Goal: Book appointment/travel/reservation

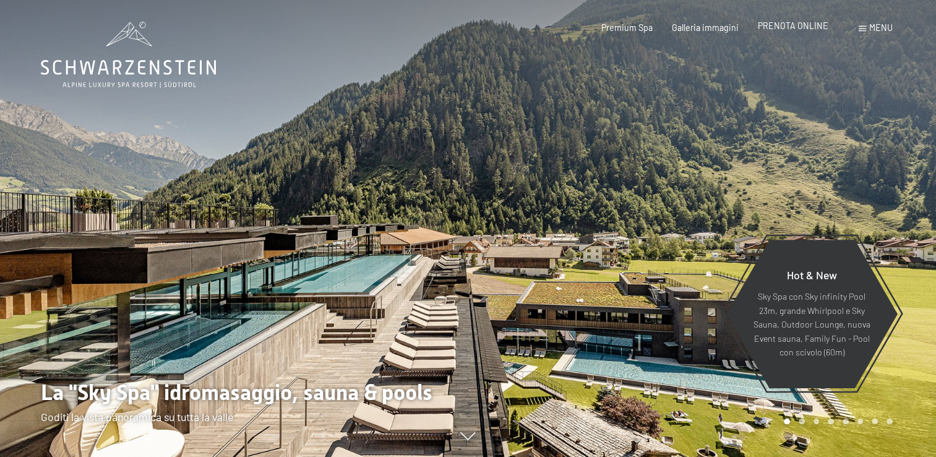
click at [807, 28] on span "PRENOTA ONLINE" at bounding box center [793, 25] width 71 height 11
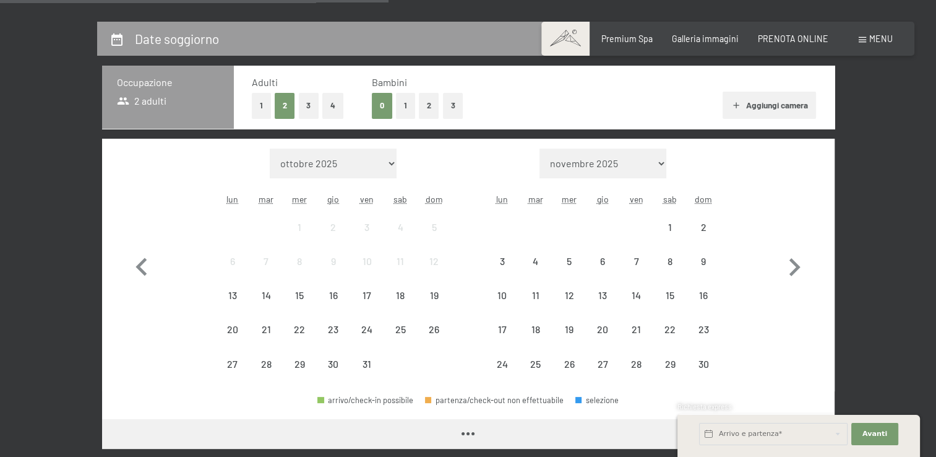
scroll to position [247, 0]
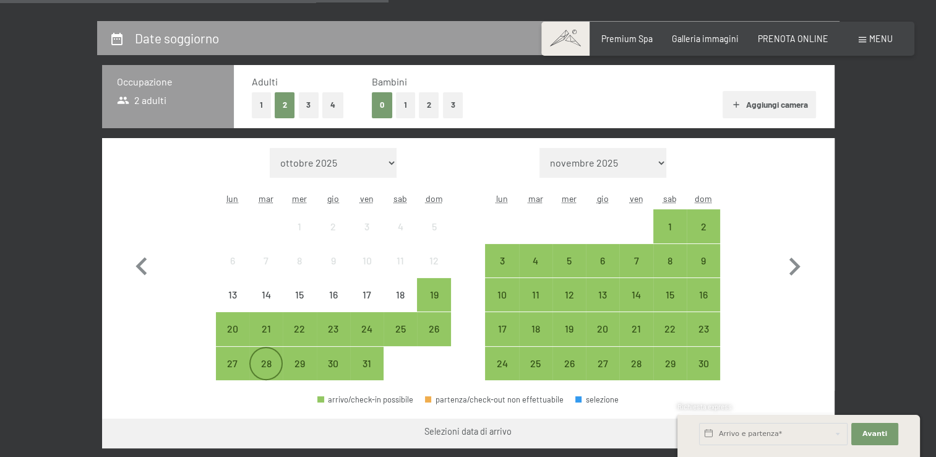
click at [267, 363] on div "28" at bounding box center [266, 373] width 31 height 31
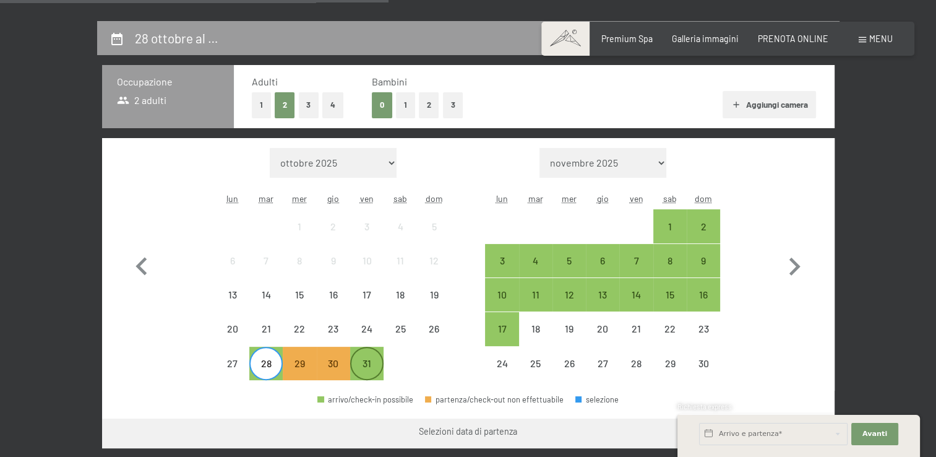
click at [369, 364] on div "31" at bounding box center [366, 373] width 31 height 31
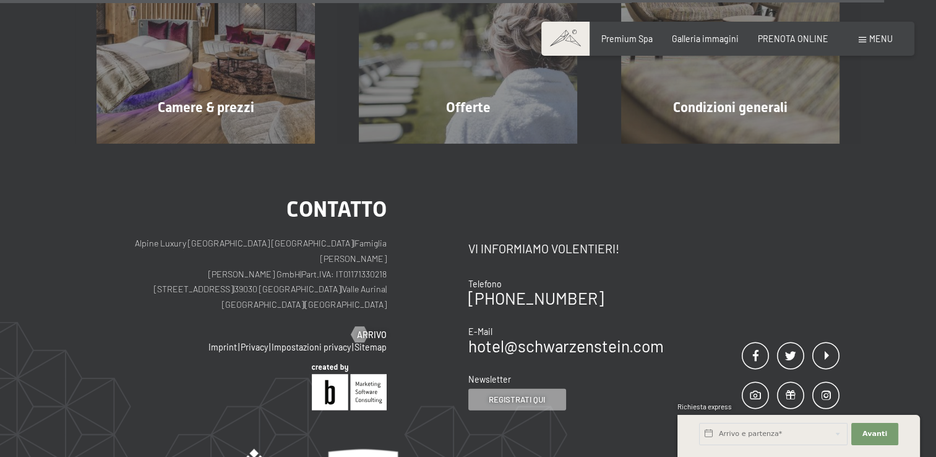
scroll to position [3155, 0]
